Goal: Task Accomplishment & Management: Manage account settings

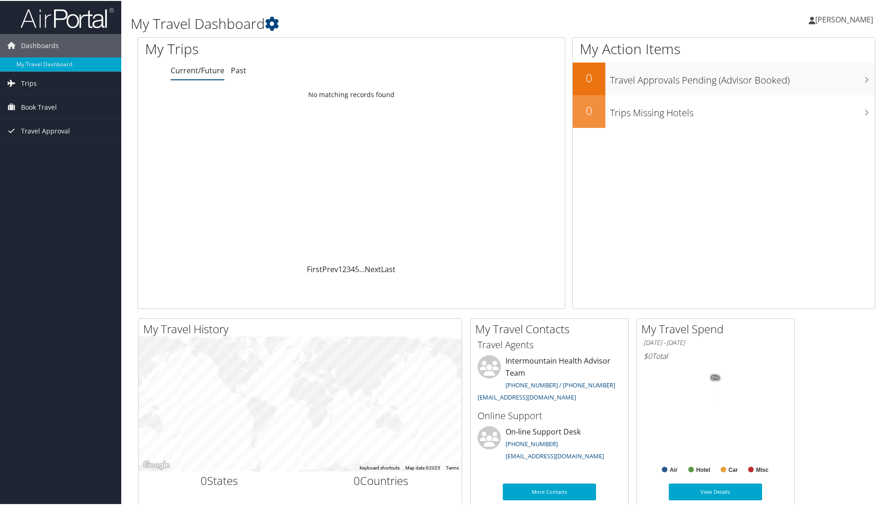
click at [809, 24] on link "[PERSON_NAME]" at bounding box center [846, 19] width 74 height 28
click at [795, 83] on link "View Travel Profile" at bounding box center [819, 83] width 104 height 16
